Goal: Find specific page/section: Find specific page/section

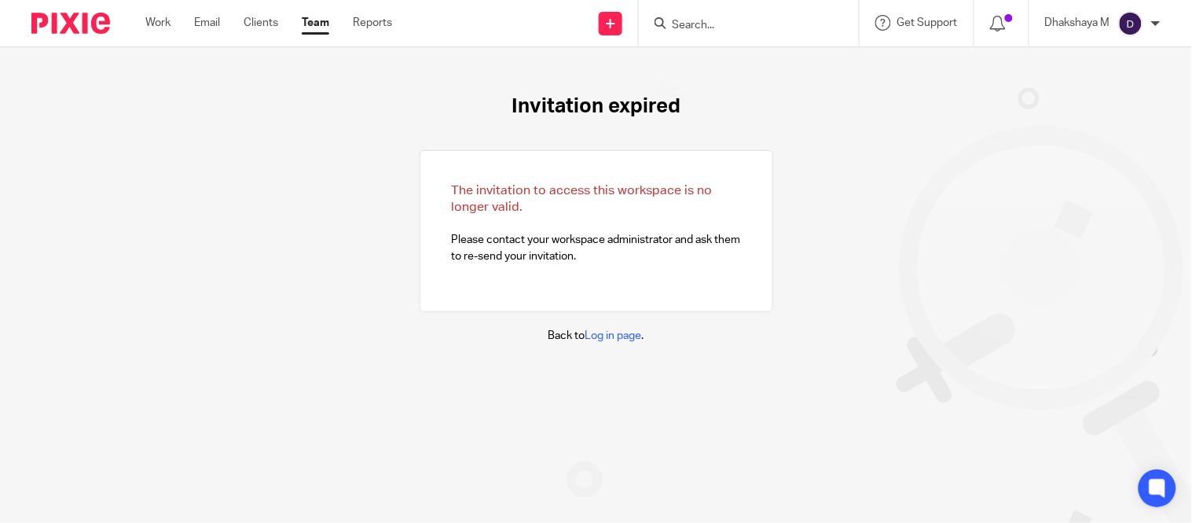
click at [718, 27] on input "Search" at bounding box center [740, 26] width 141 height 14
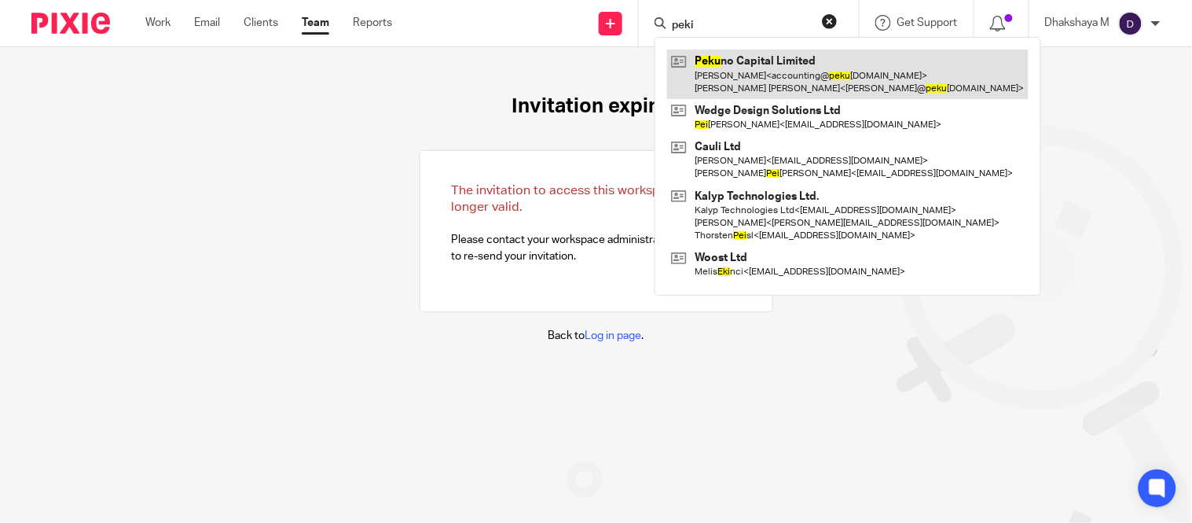
type input "peki"
click at [731, 51] on link at bounding box center [848, 74] width 362 height 49
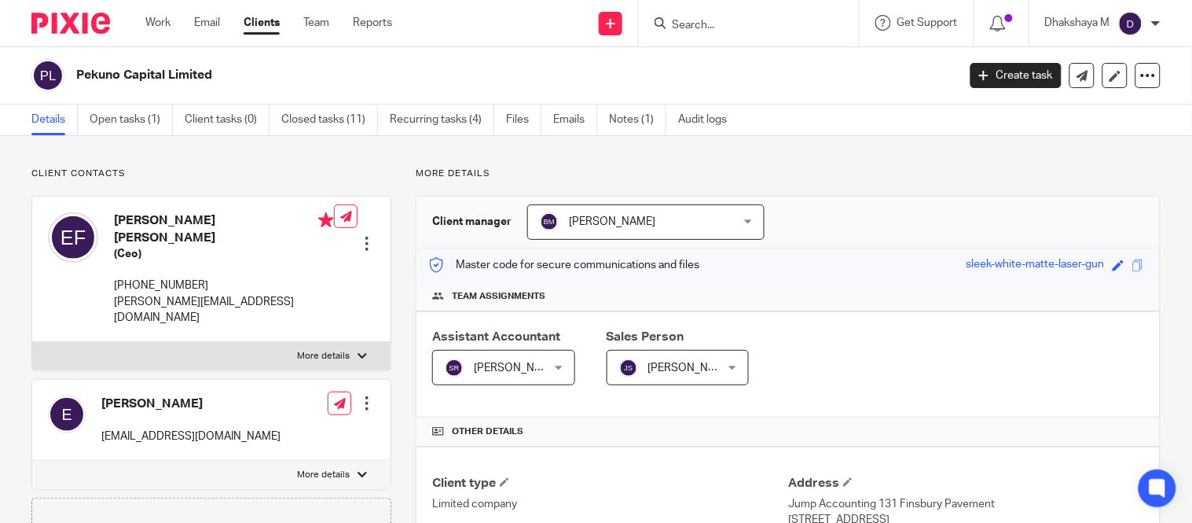
click at [81, 73] on h2 "Pekuno Capital Limited" at bounding box center [424, 75] width 696 height 17
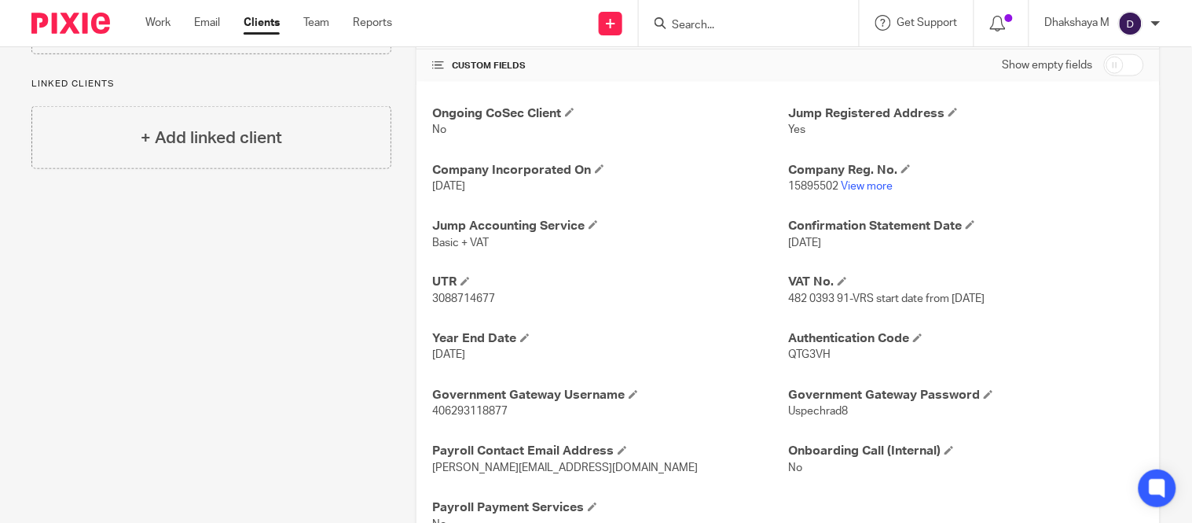
scroll to position [553, 0]
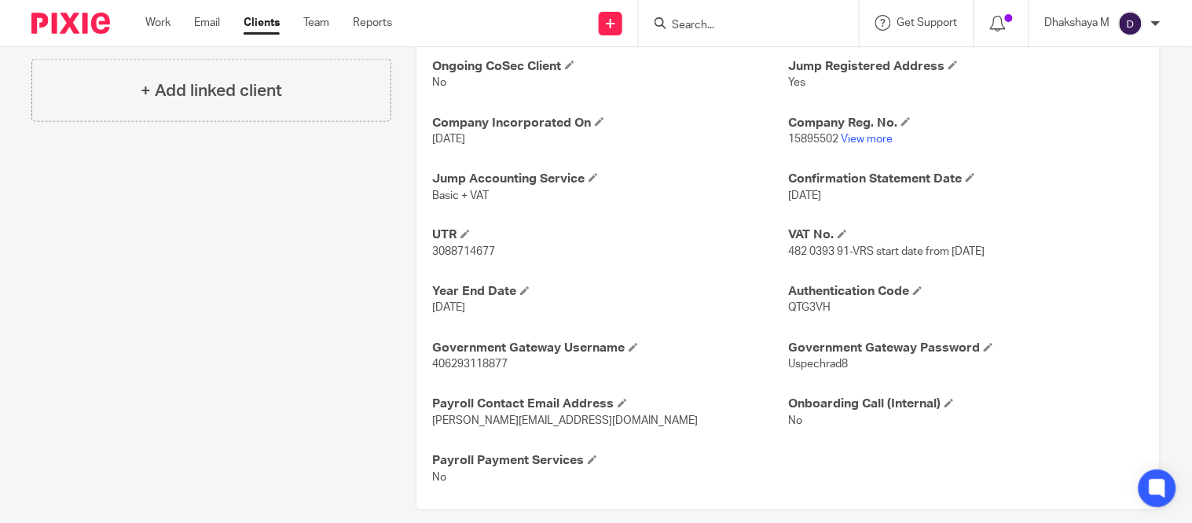
click at [703, 316] on p "[DATE]" at bounding box center [610, 308] width 356 height 16
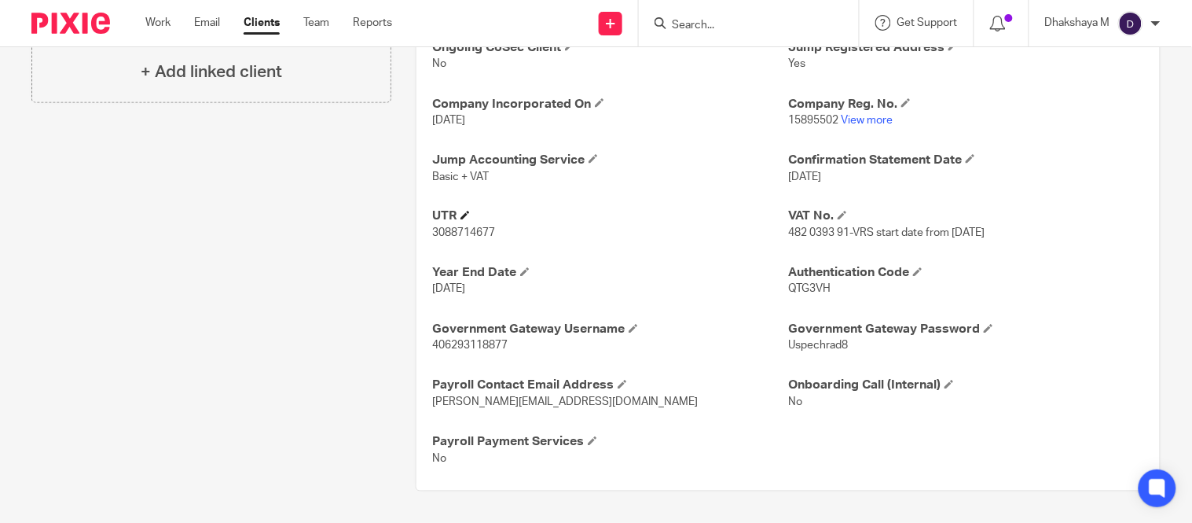
scroll to position [0, 0]
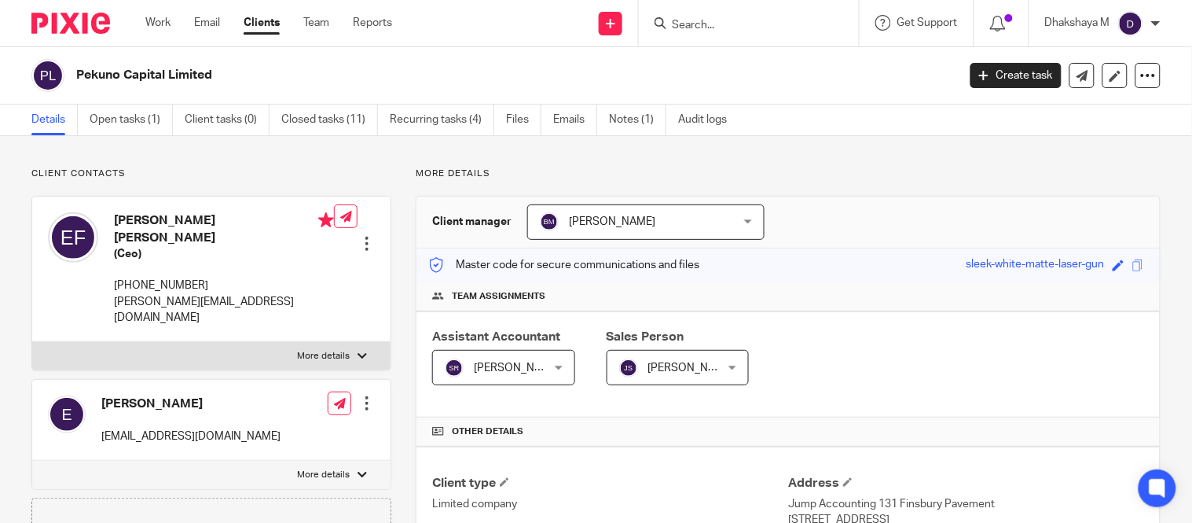
drag, startPoint x: 218, startPoint y: 80, endPoint x: 72, endPoint y: 79, distance: 147.0
click at [72, 79] on div "Pekuno Capital Limited" at bounding box center [489, 75] width 916 height 33
copy h2 "Pekuno Capital Limited"
